Goal: Task Accomplishment & Management: Manage account settings

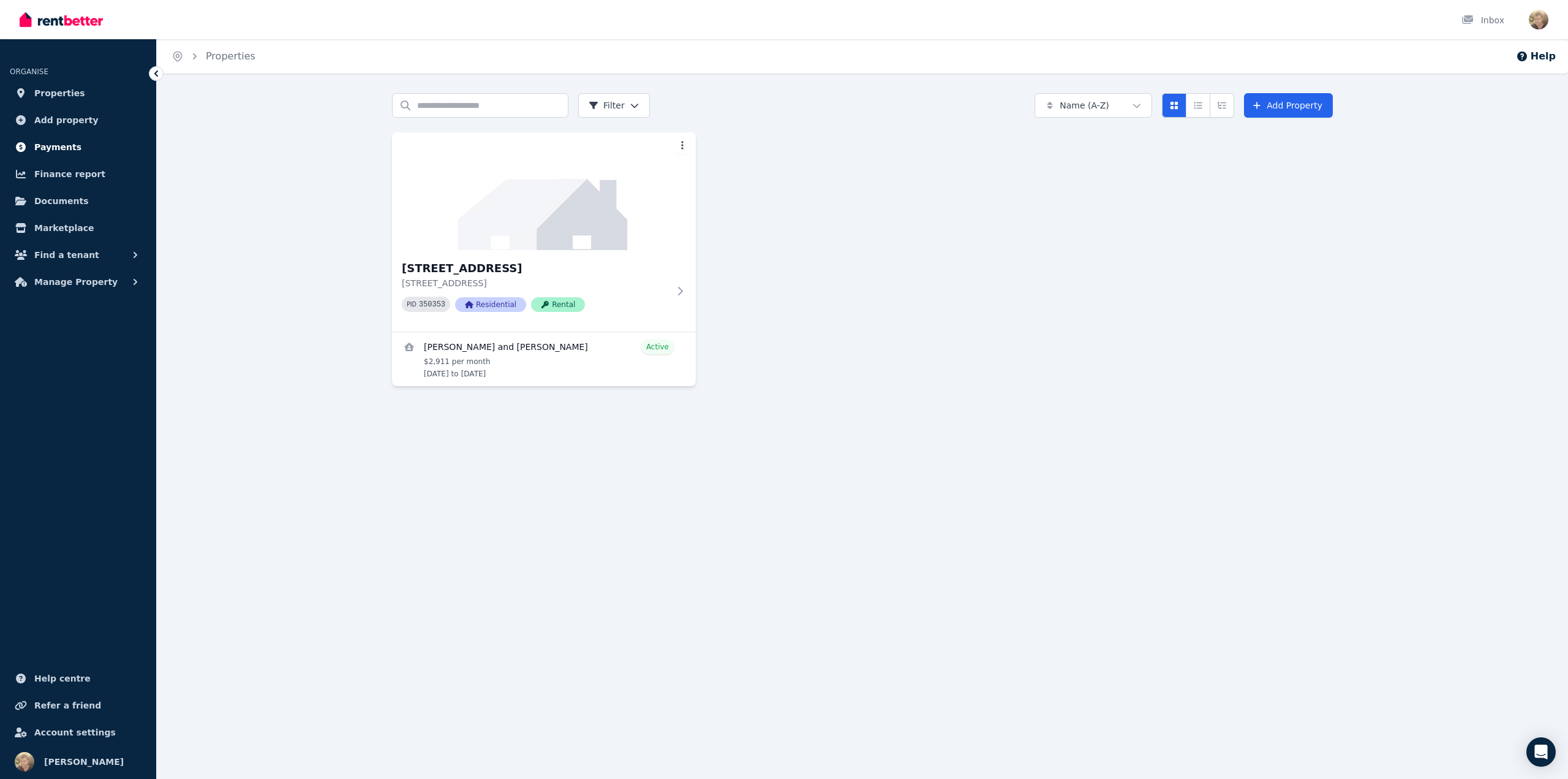
click at [70, 144] on span "Payments" at bounding box center [58, 147] width 47 height 14
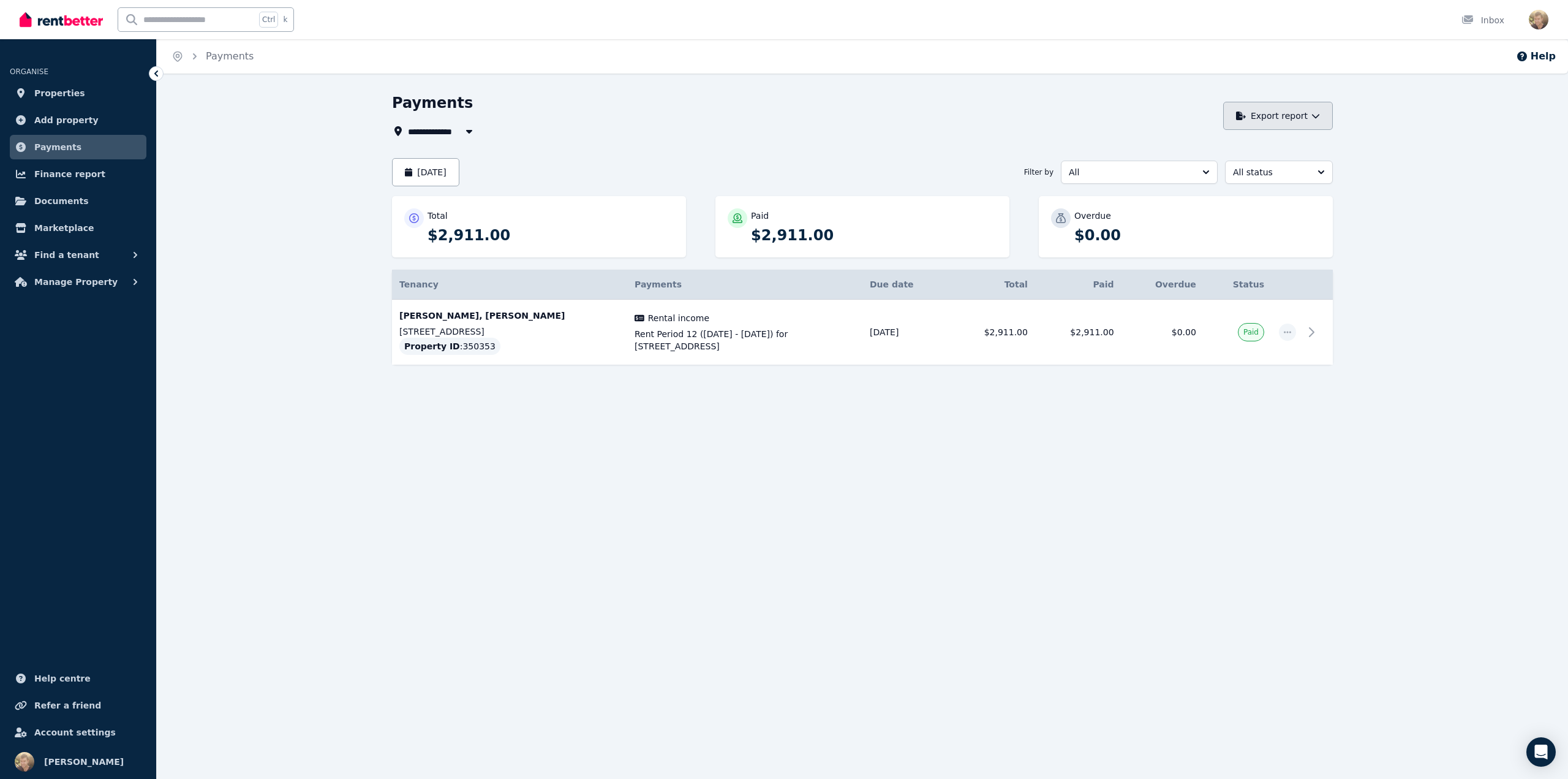
click at [1320, 121] on button "Export report" at bounding box center [1277, 115] width 109 height 28
click at [58, 177] on span "Finance report" at bounding box center [71, 173] width 71 height 14
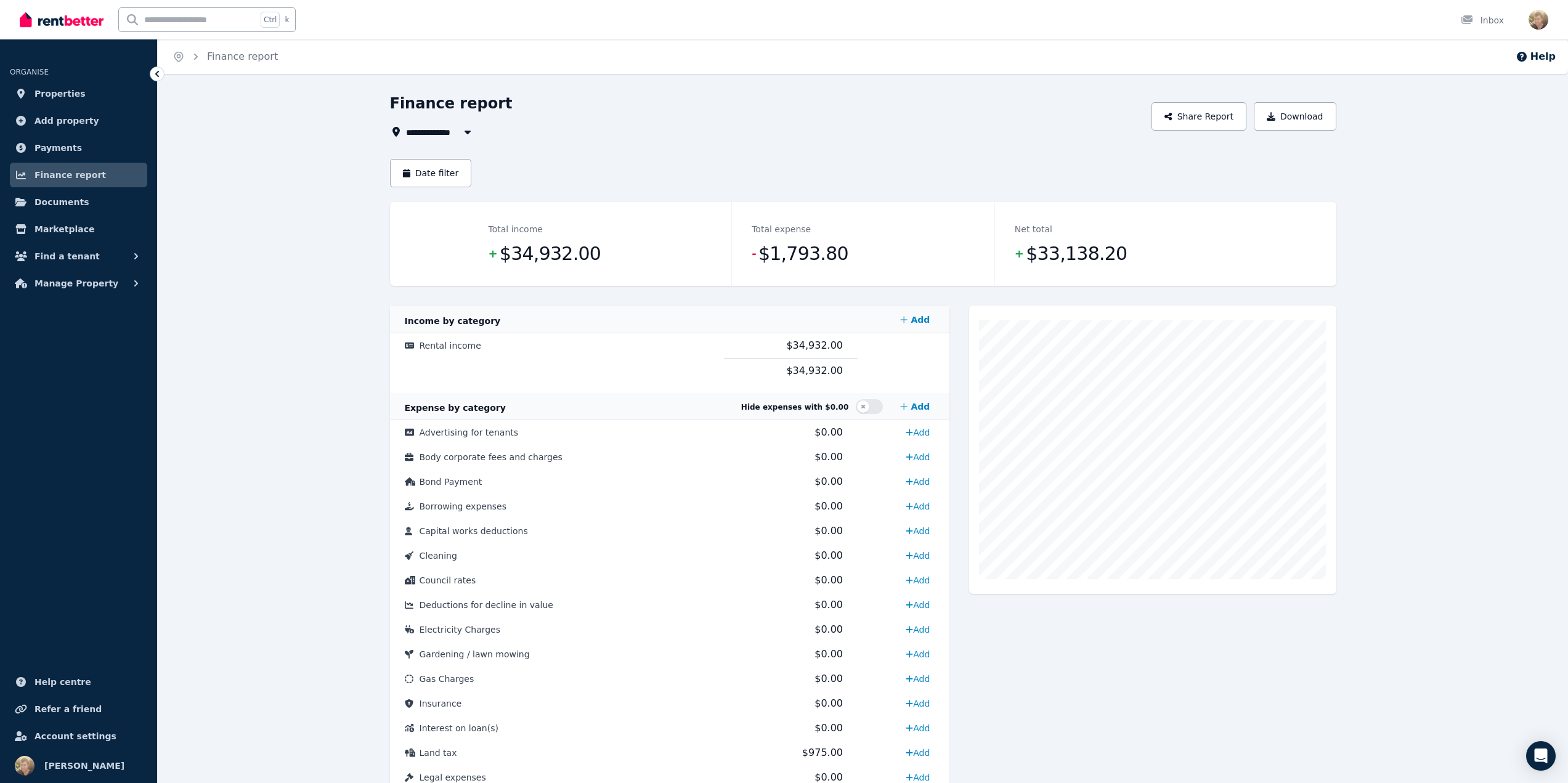
click at [465, 132] on icon "button" at bounding box center [466, 132] width 6 height 4
type input "**********"
click at [916, 128] on div "**********" at bounding box center [767, 131] width 755 height 15
click at [433, 180] on button "Date filter" at bounding box center [430, 173] width 82 height 28
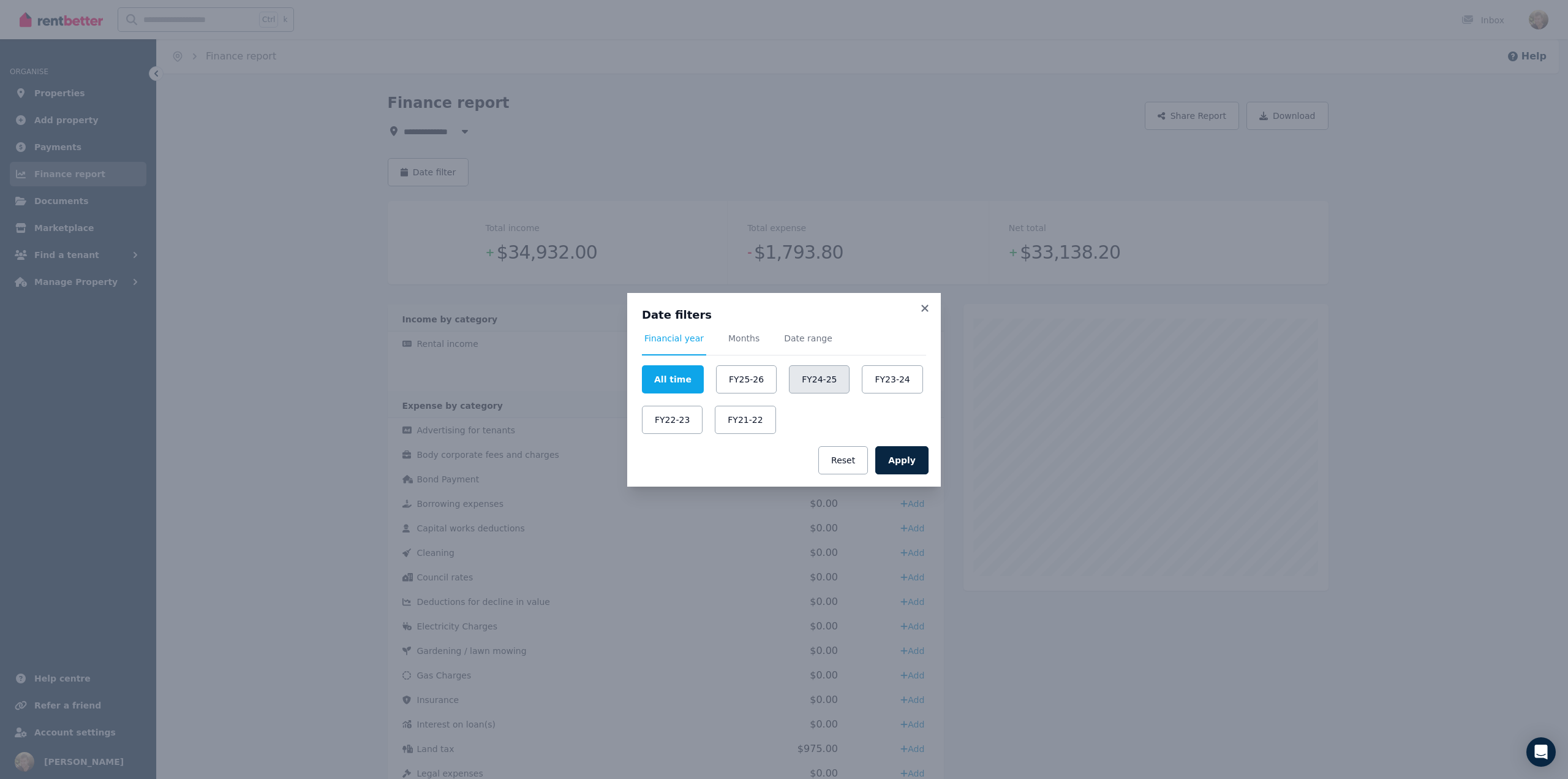
click at [796, 380] on button "FY24-25" at bounding box center [819, 379] width 61 height 28
click at [897, 459] on button "Apply" at bounding box center [901, 460] width 53 height 28
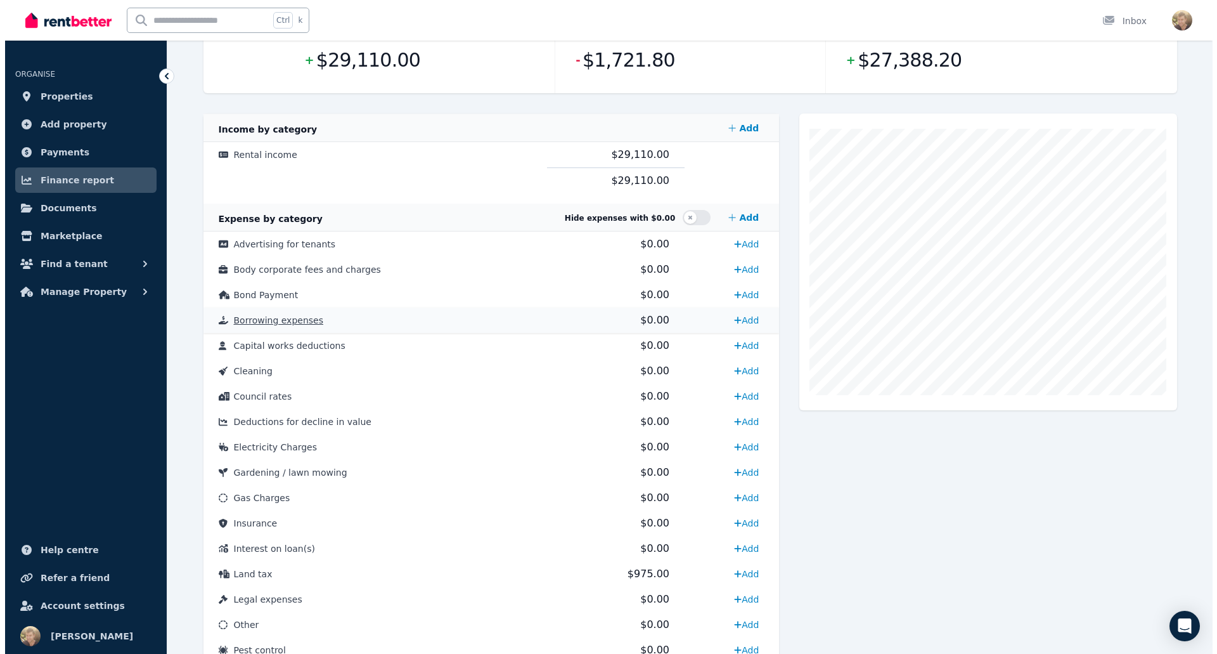
scroll to position [114, 0]
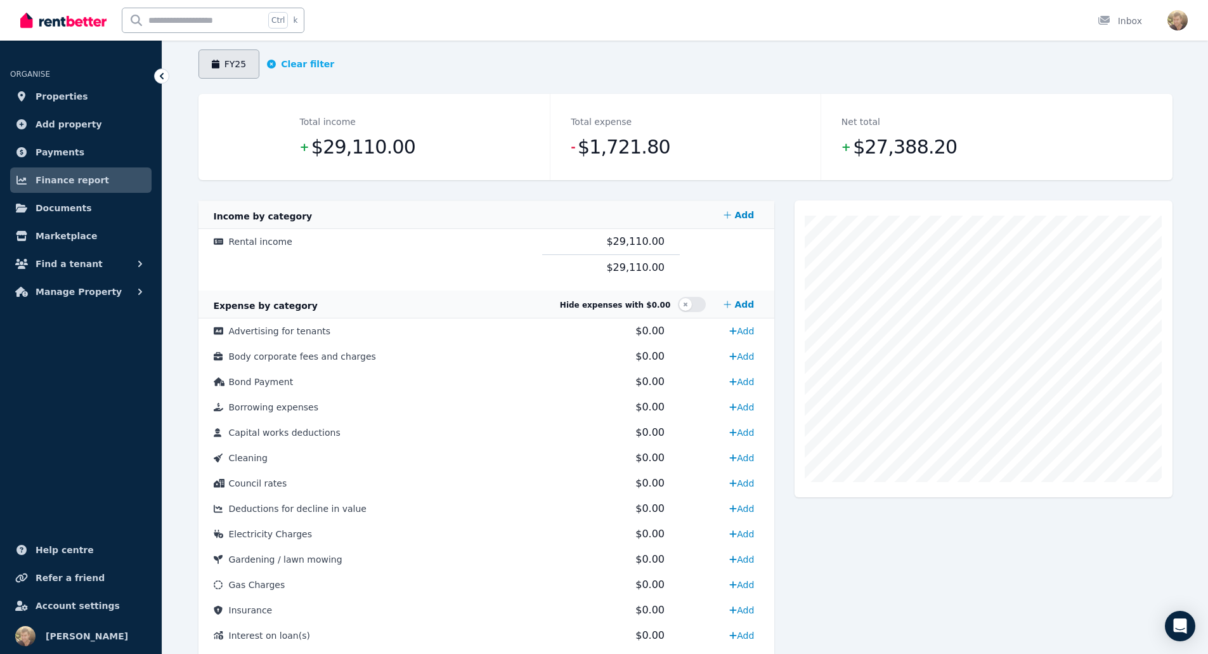
click at [237, 63] on button "FY25" at bounding box center [229, 63] width 62 height 29
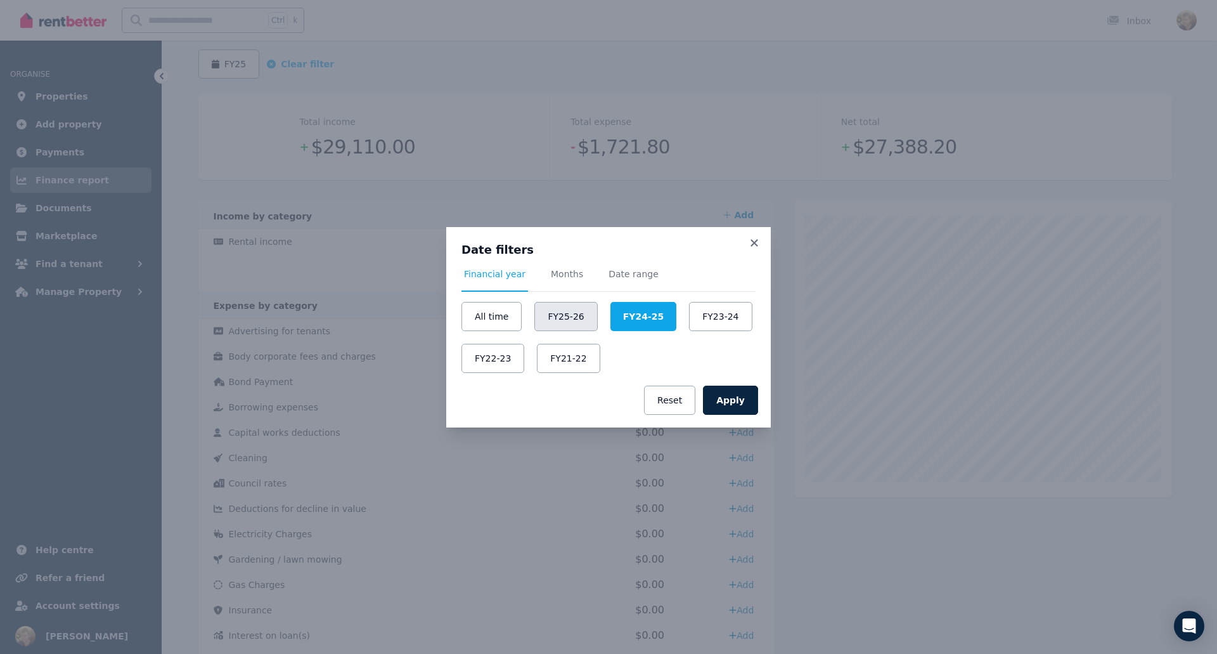
click at [554, 317] on button "FY25-26" at bounding box center [565, 316] width 63 height 29
click at [741, 403] on button "Apply" at bounding box center [730, 399] width 55 height 29
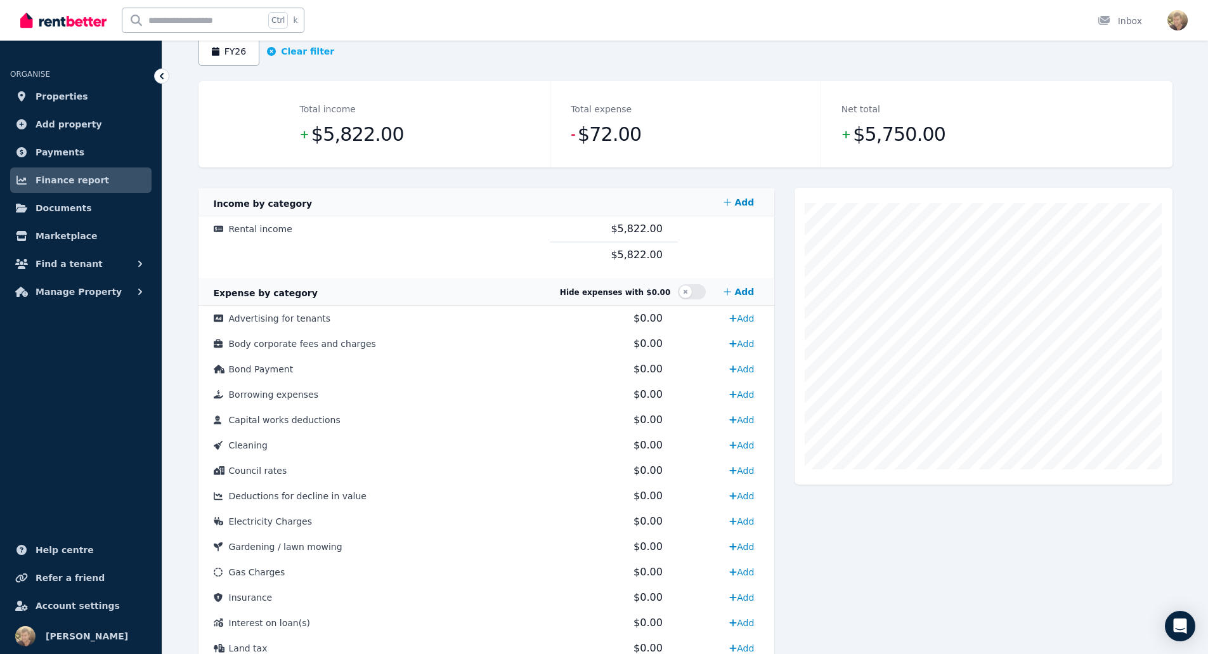
scroll to position [63, 0]
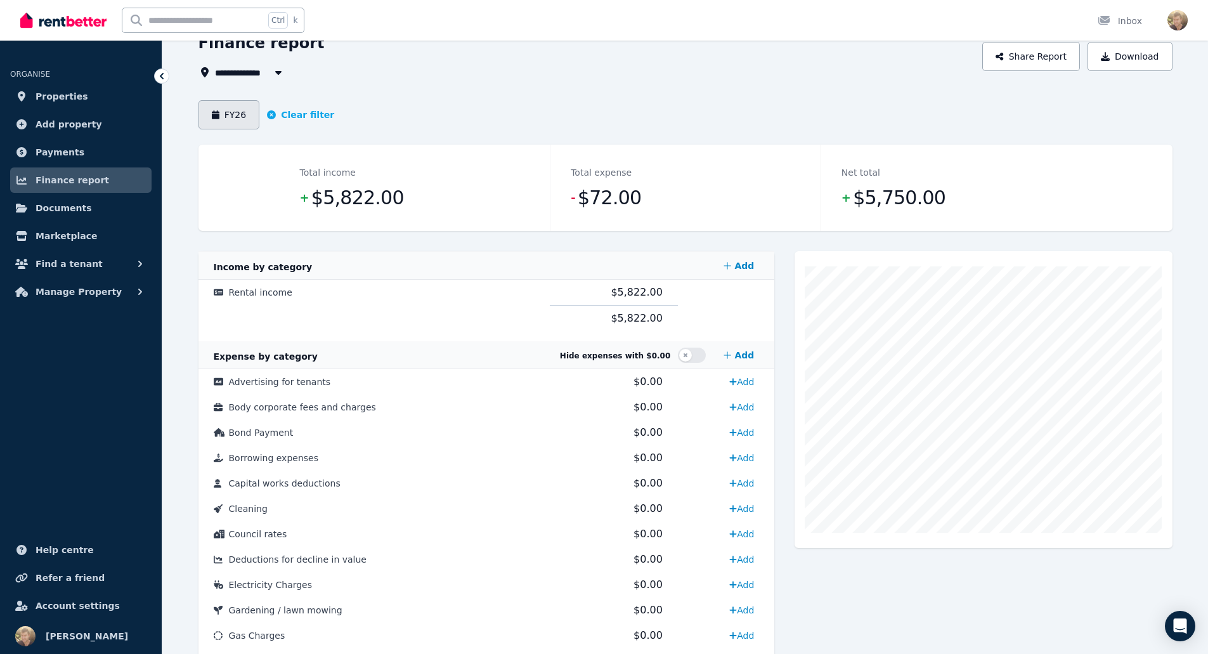
click at [218, 119] on icon "button" at bounding box center [216, 114] width 8 height 9
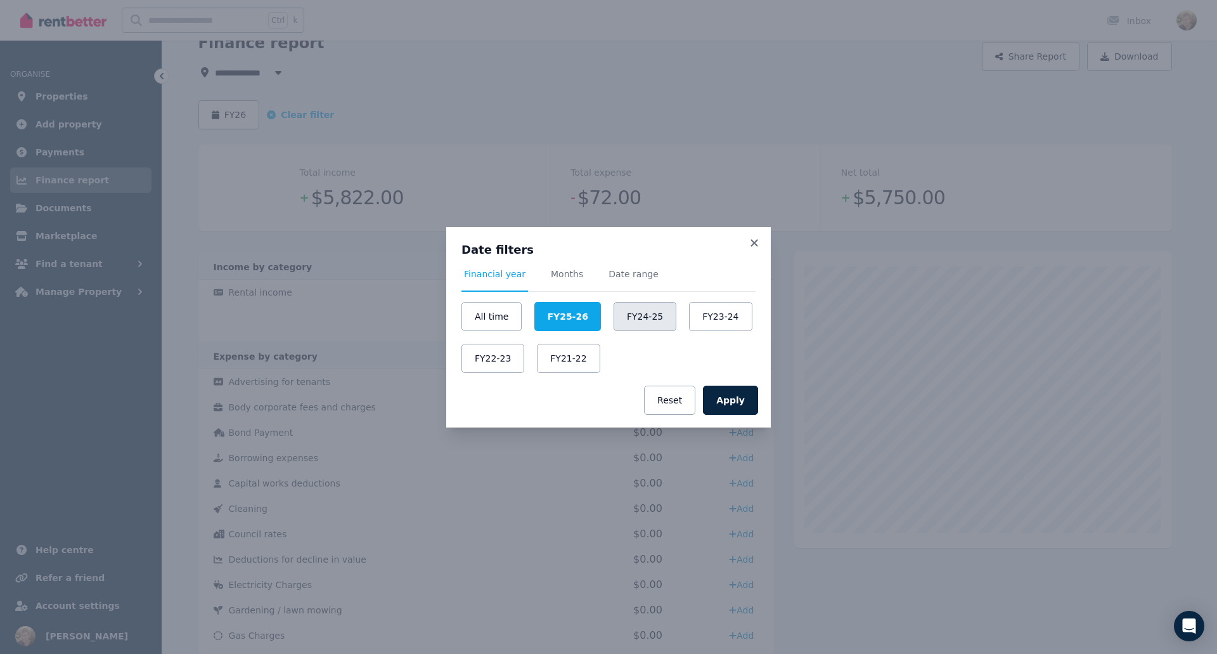
click at [627, 312] on button "FY24-25" at bounding box center [645, 316] width 63 height 29
click at [746, 396] on button "Apply" at bounding box center [730, 399] width 55 height 29
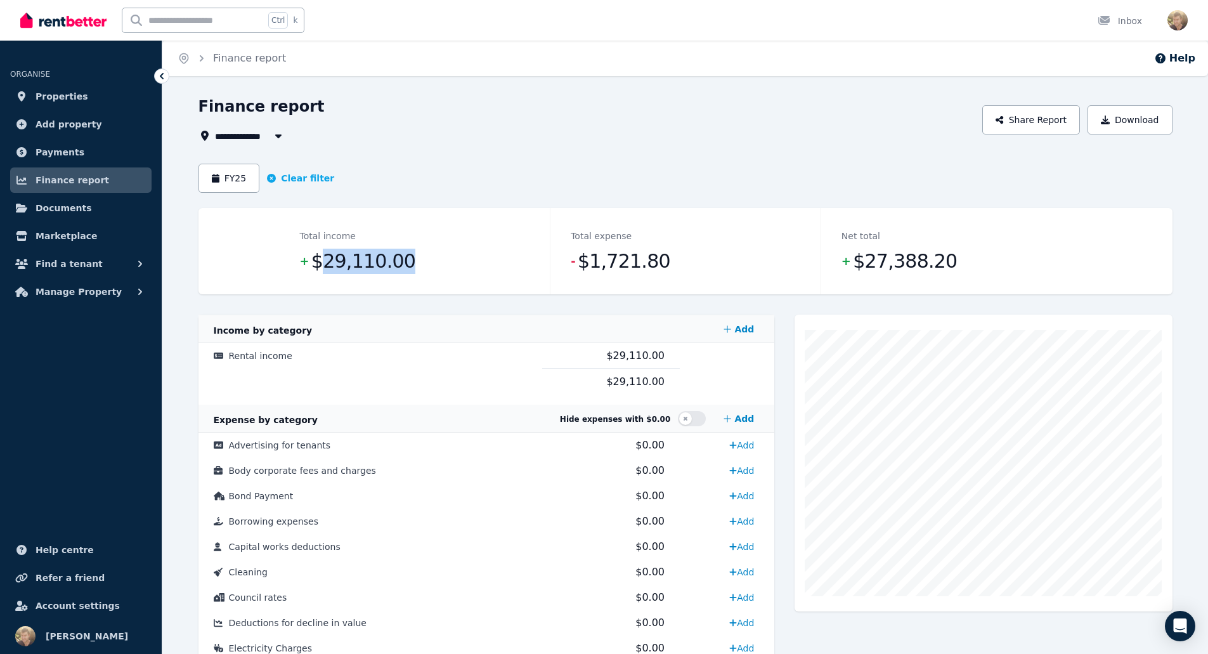
drag, startPoint x: 322, startPoint y: 264, endPoint x: 390, endPoint y: 268, distance: 67.9
click at [390, 268] on span "$29,110.00" at bounding box center [363, 261] width 104 height 25
copy span "29,110.00"
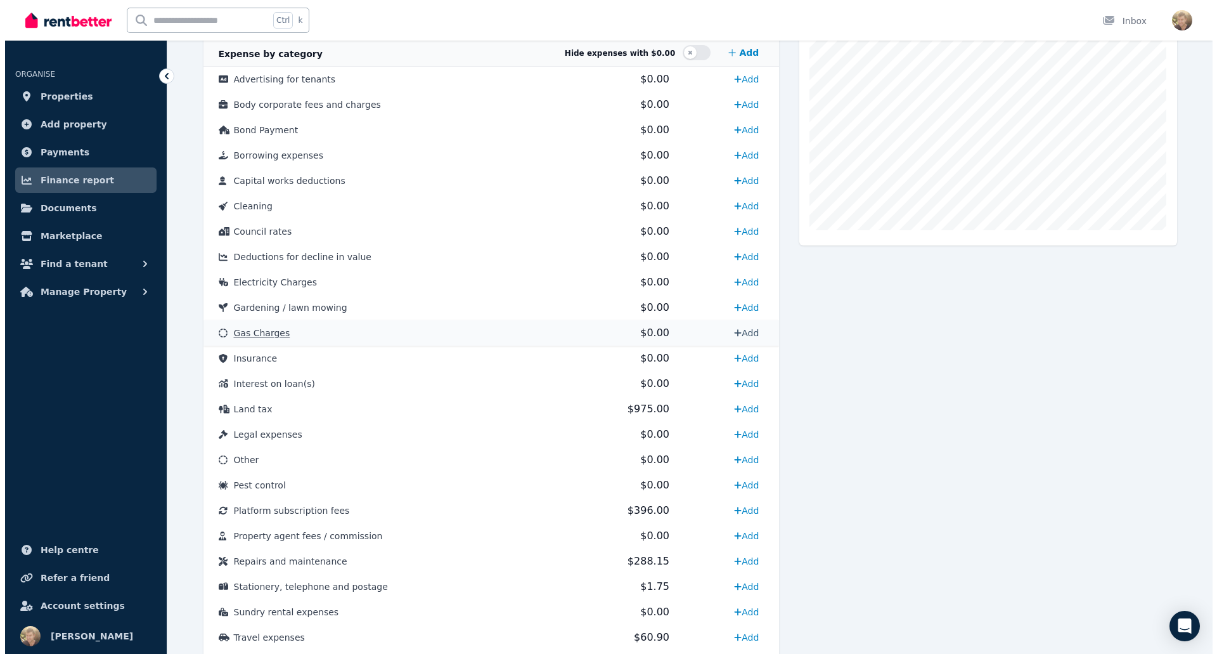
scroll to position [444, 0]
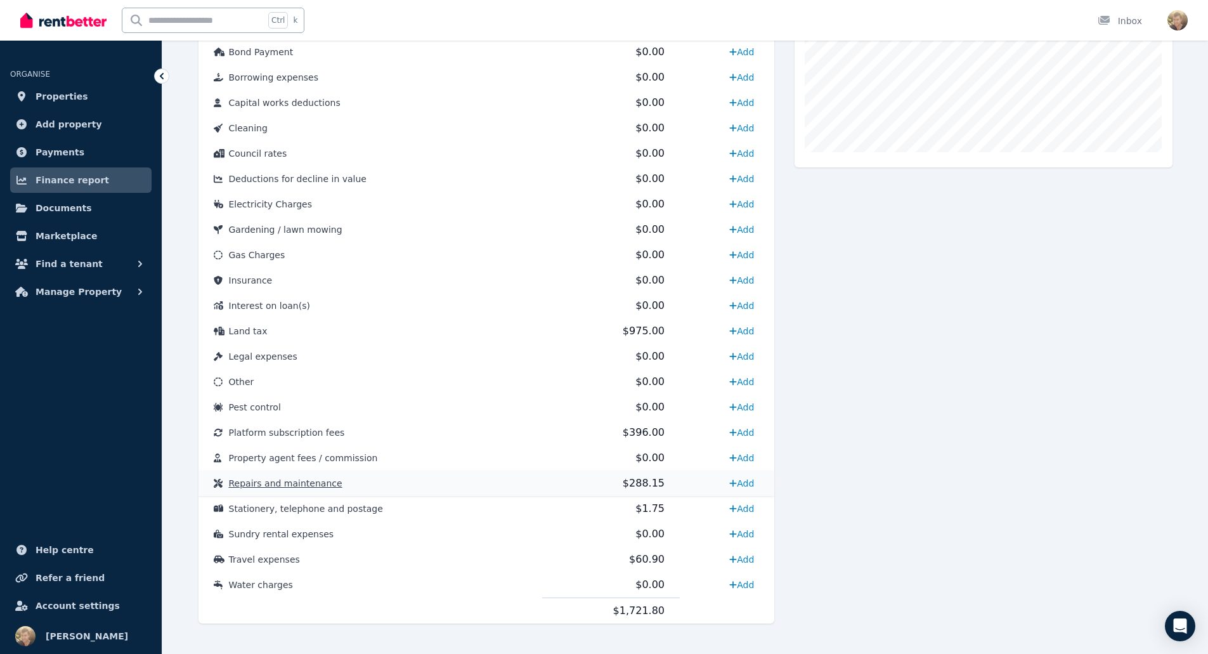
click at [307, 486] on span "Repairs and maintenance" at bounding box center [285, 483] width 113 height 10
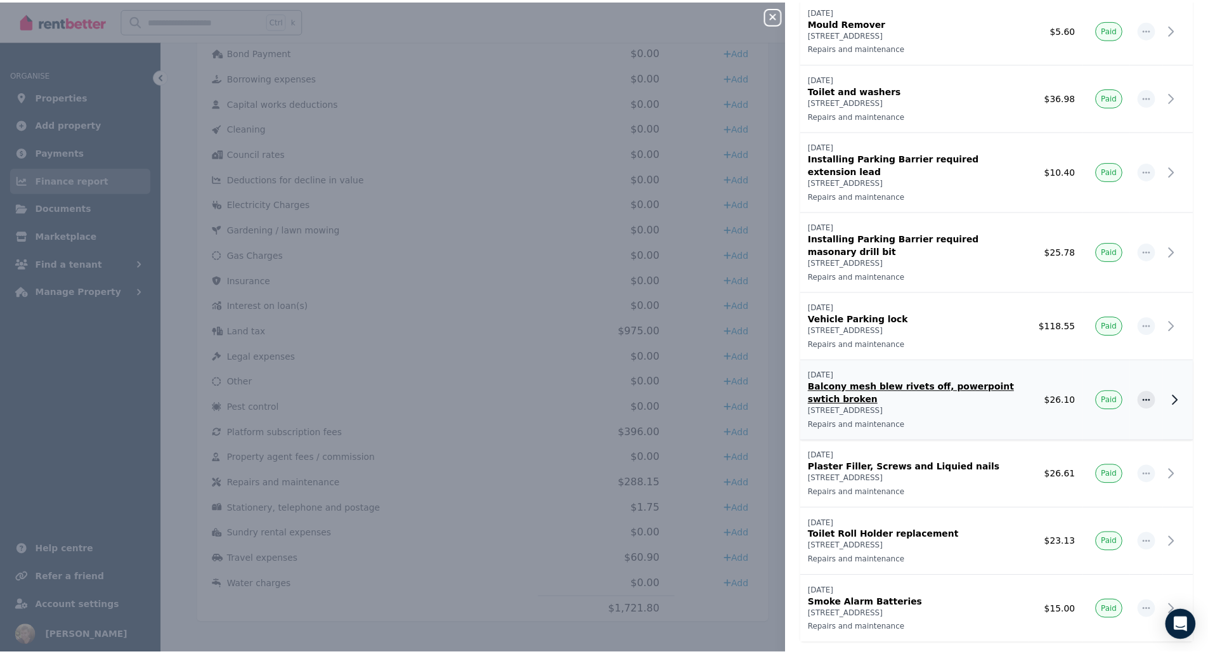
scroll to position [75, 0]
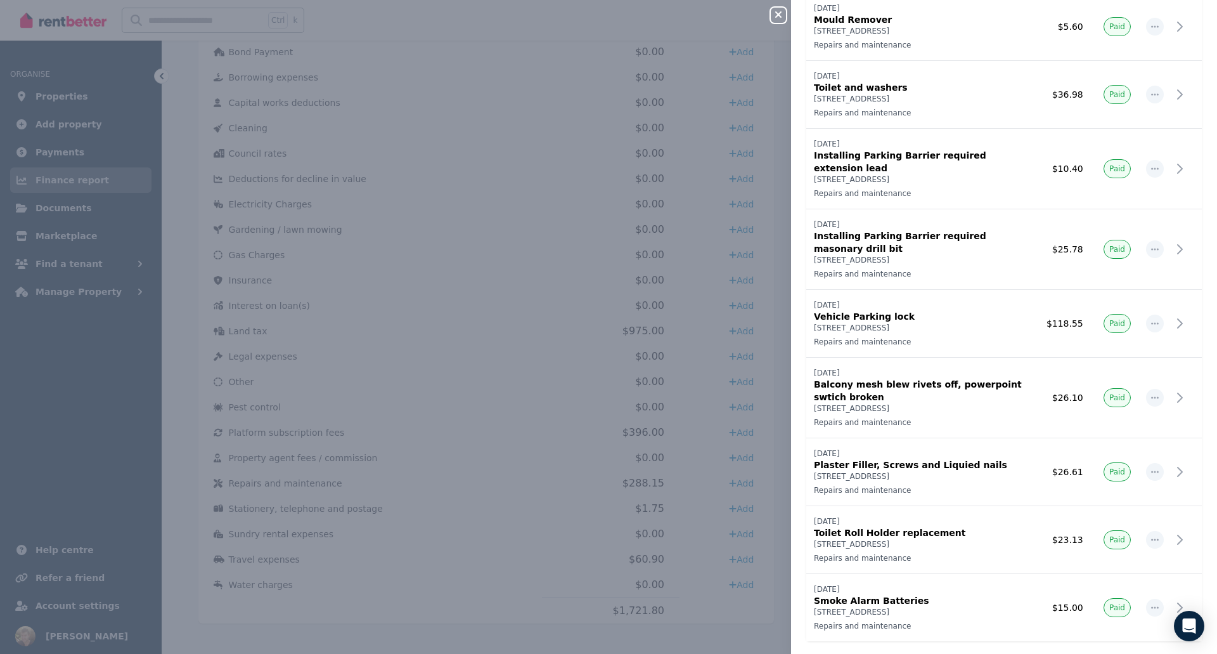
click at [571, 456] on div "Close panel Repairs and maintenance Record expense Date Name Address Category A…" at bounding box center [608, 327] width 1217 height 654
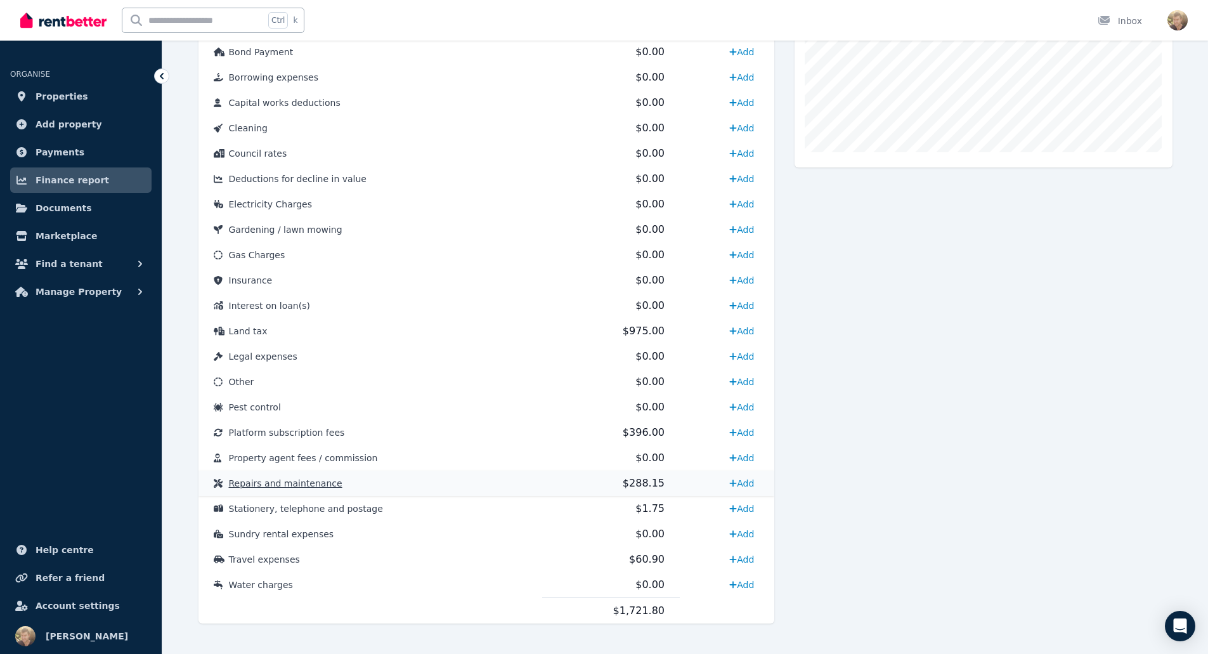
click at [306, 484] on span "Repairs and maintenance" at bounding box center [285, 483] width 113 height 10
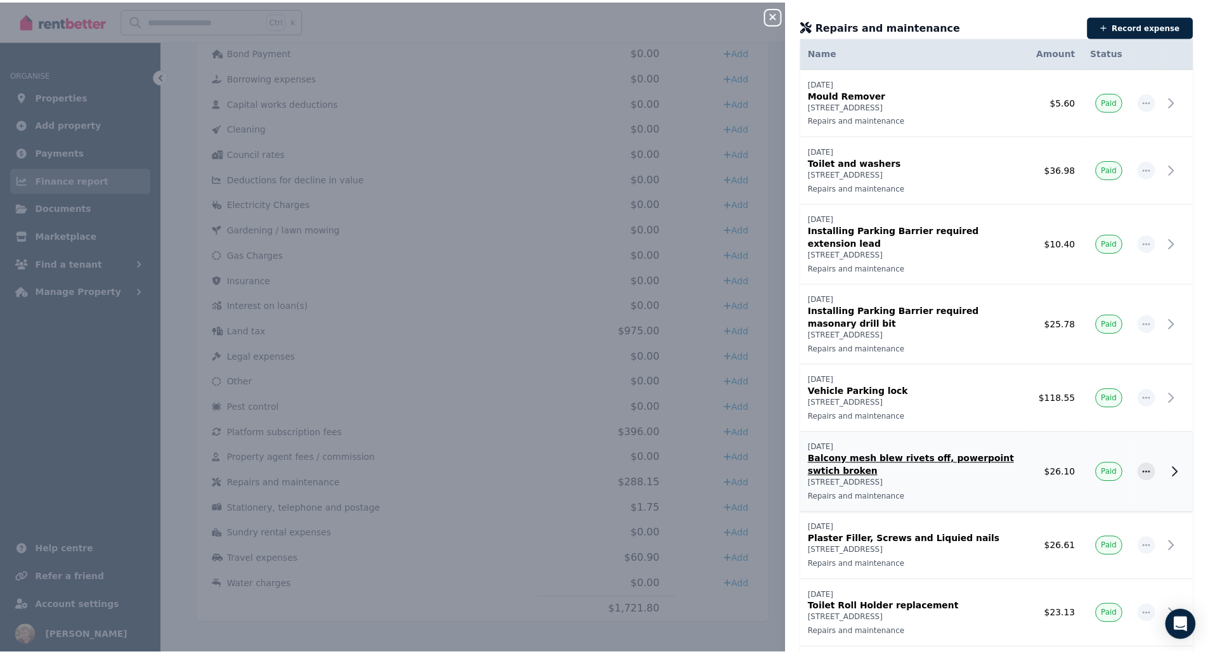
scroll to position [75, 0]
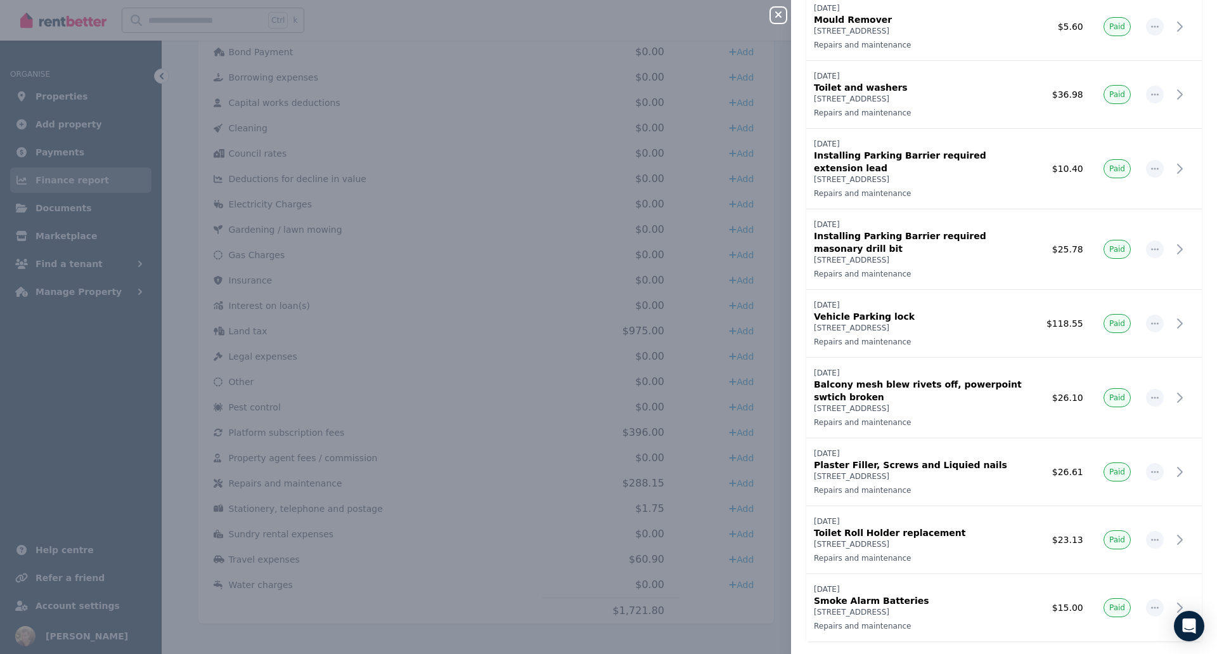
click at [778, 13] on icon "button" at bounding box center [778, 15] width 15 height 10
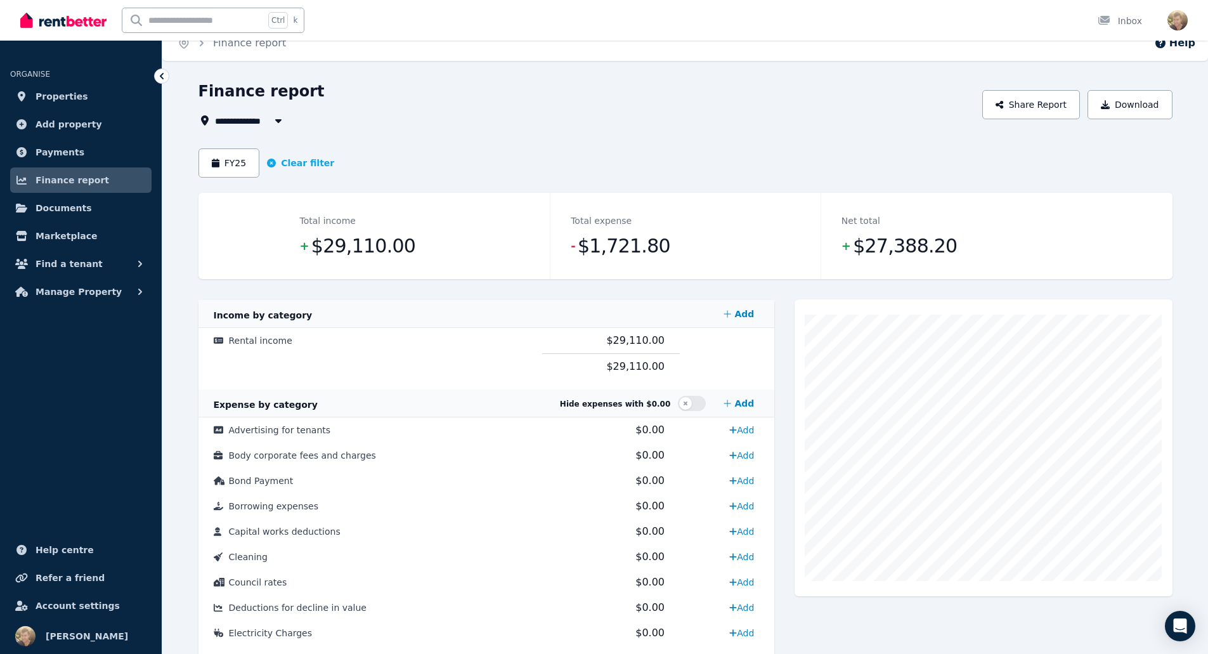
scroll to position [0, 0]
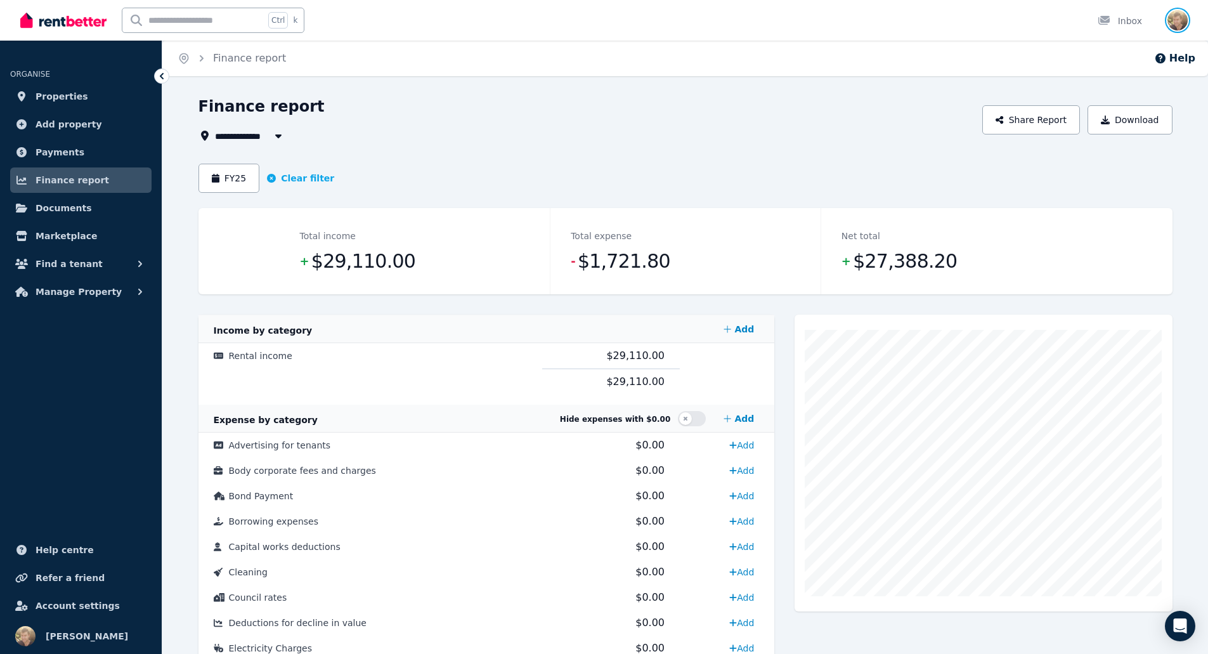
click at [1173, 25] on img "button" at bounding box center [1177, 20] width 20 height 20
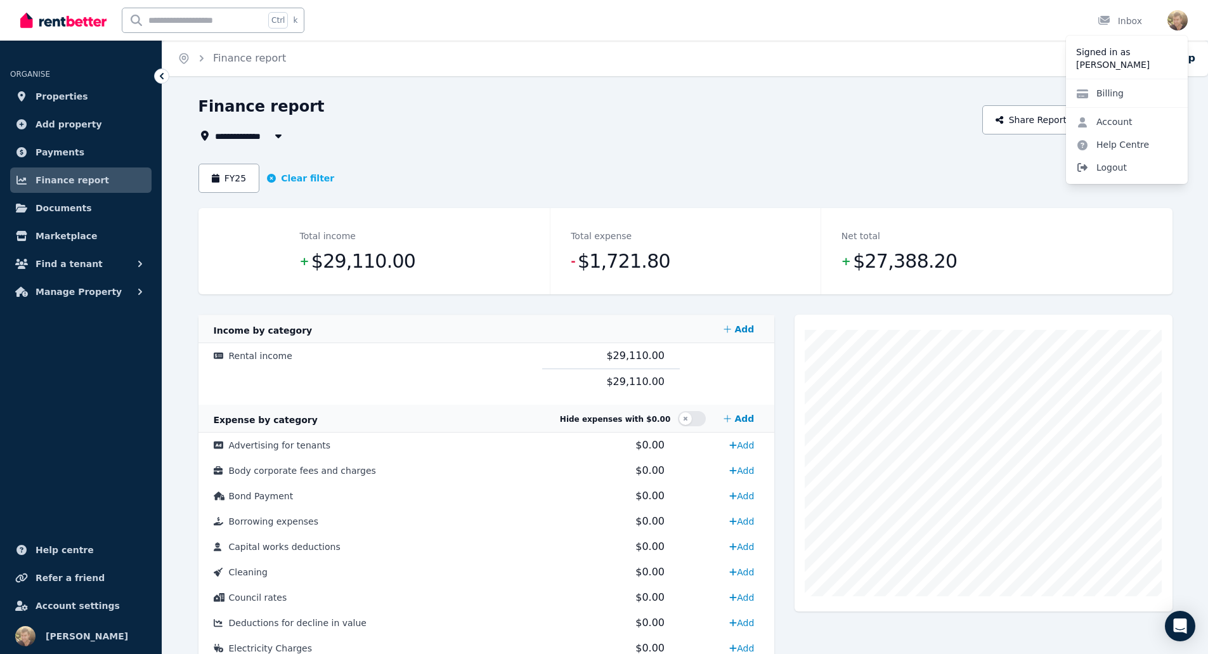
click at [1120, 171] on span "Logout" at bounding box center [1127, 167] width 122 height 23
